Goal: Information Seeking & Learning: Stay updated

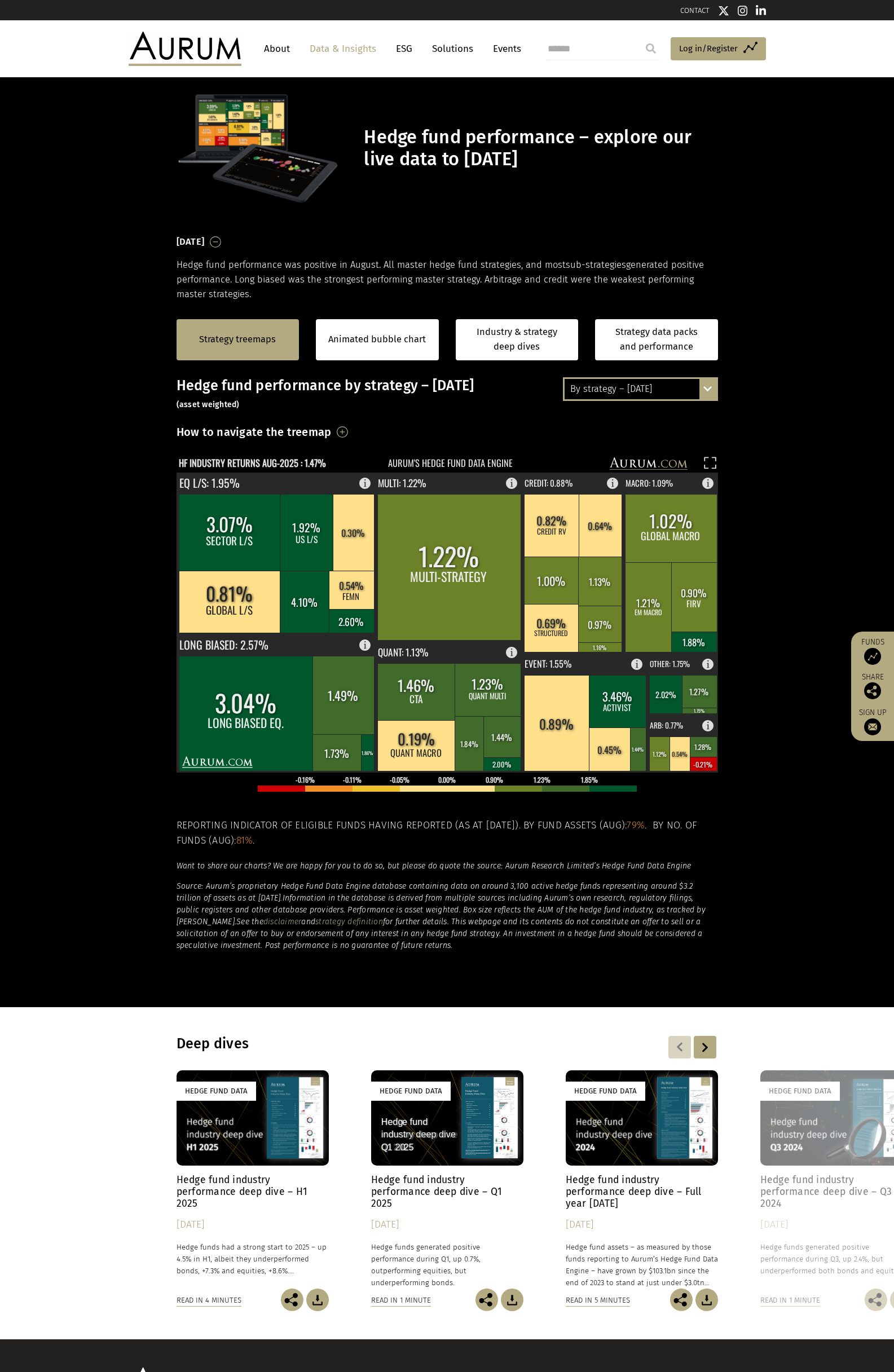
click at [635, 395] on div "By strategy – [DATE]" at bounding box center [641, 389] width 152 height 20
click at [600, 429] on div "By strategy – year to date" at bounding box center [641, 430] width 152 height 20
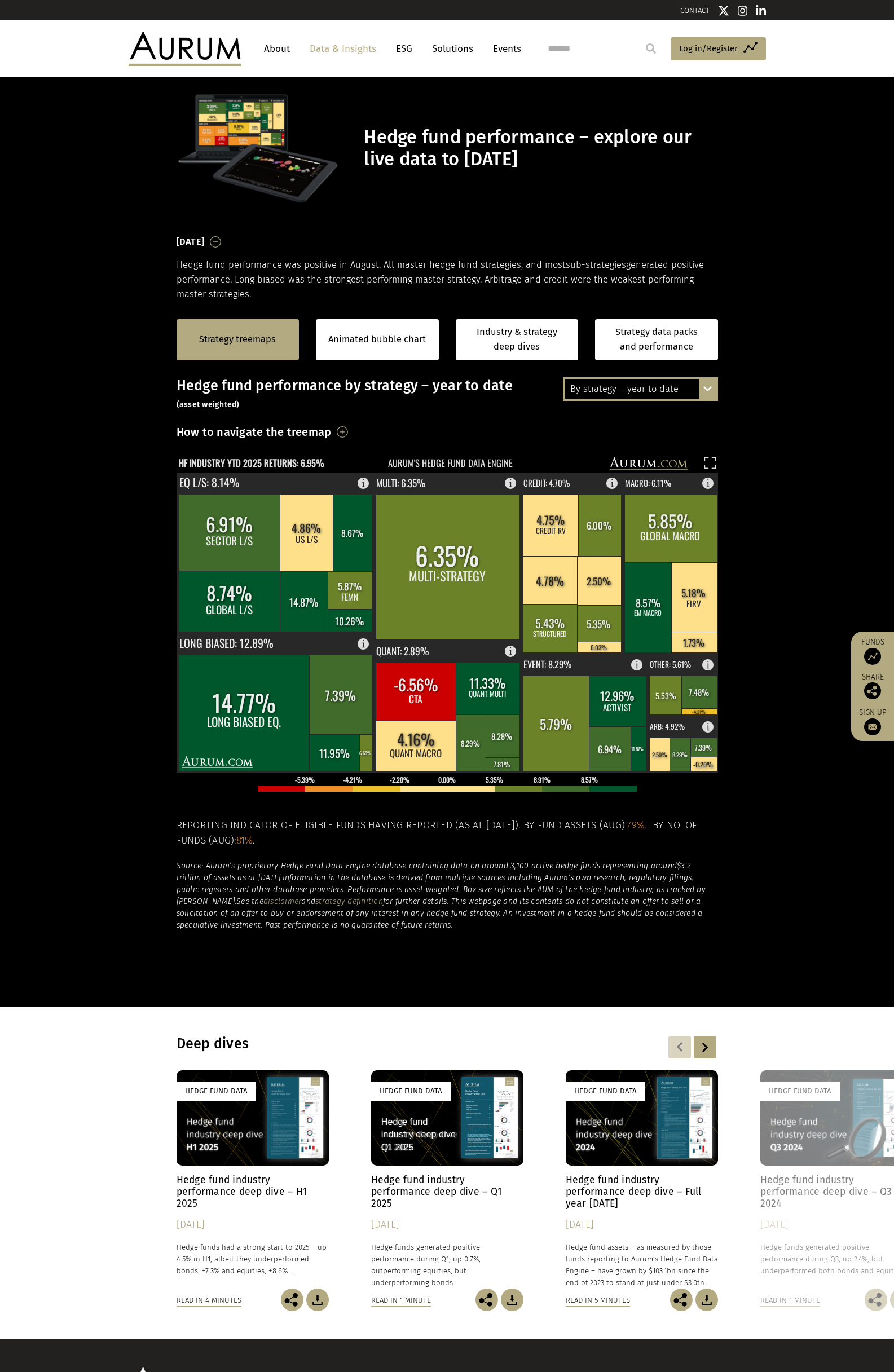
click at [607, 382] on div "By strategy – year to date" at bounding box center [641, 389] width 152 height 20
click at [594, 424] on div "By strategy – year to date" at bounding box center [641, 430] width 152 height 20
click at [633, 398] on div "By strategy – year to date" at bounding box center [641, 389] width 152 height 20
click at [637, 420] on div "By strategy – year to date" at bounding box center [641, 430] width 152 height 20
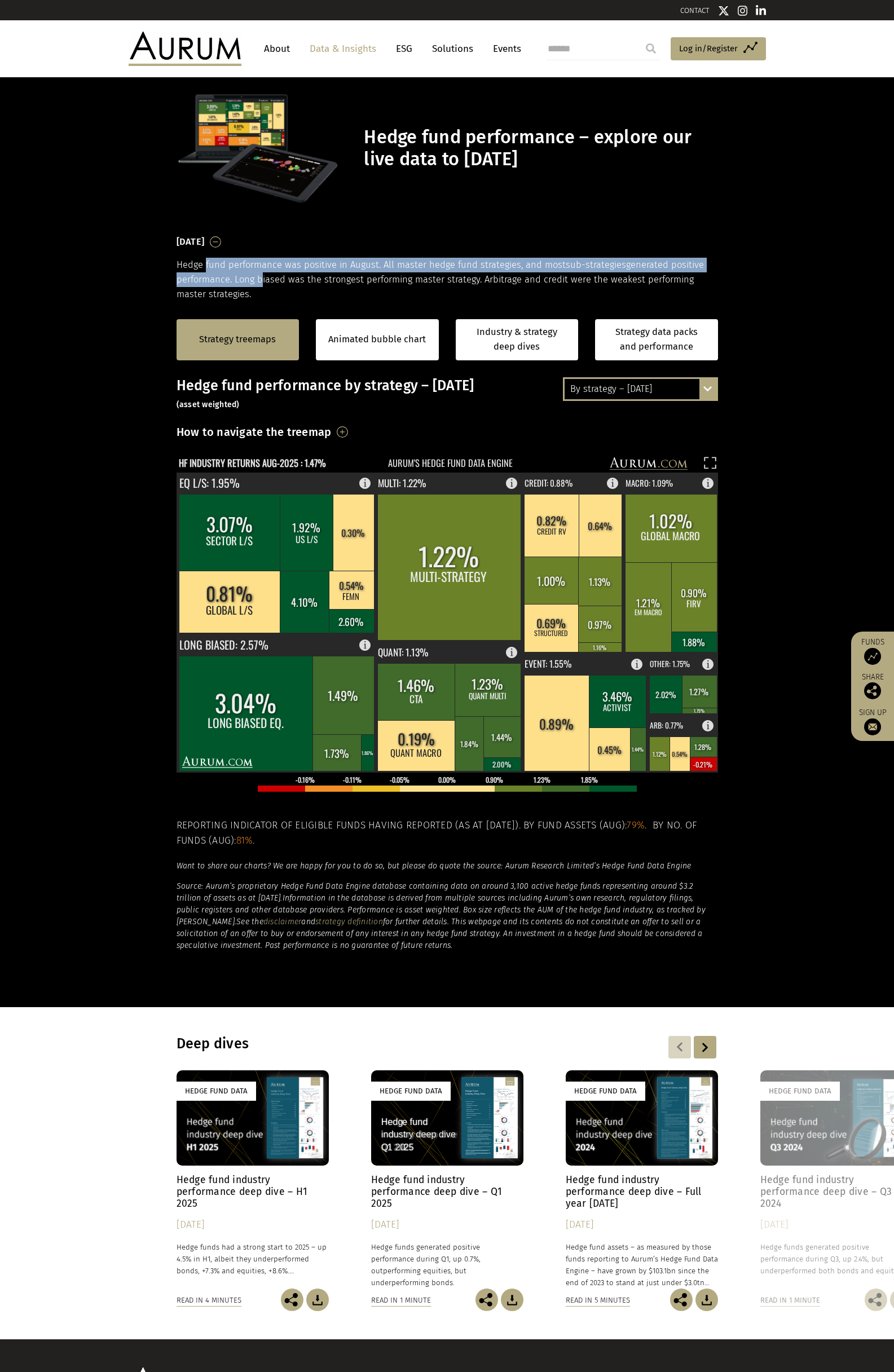
drag, startPoint x: 205, startPoint y: 260, endPoint x: 257, endPoint y: 281, distance: 55.4
click at [257, 281] on p "Hedge fund performance was positive in August. All master hedge fund strategies…" at bounding box center [447, 280] width 541 height 45
